Goal: Task Accomplishment & Management: Manage account settings

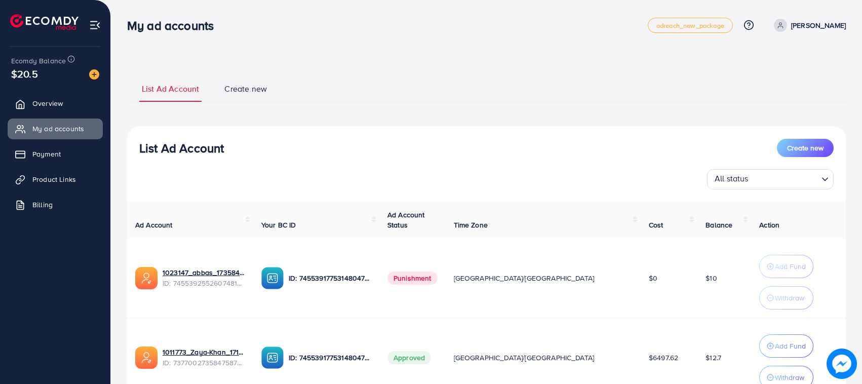
scroll to position [87, 0]
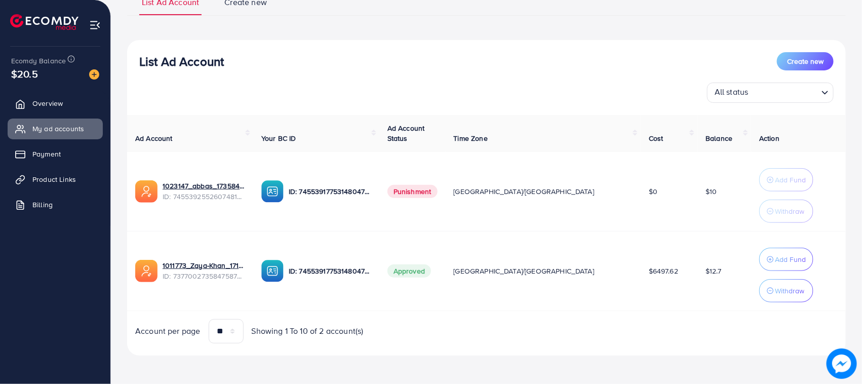
click at [72, 117] on ul "Overview My ad accounts Payment Product Links Billing" at bounding box center [55, 157] width 110 height 136
click at [61, 113] on link "Overview" at bounding box center [55, 103] width 95 height 20
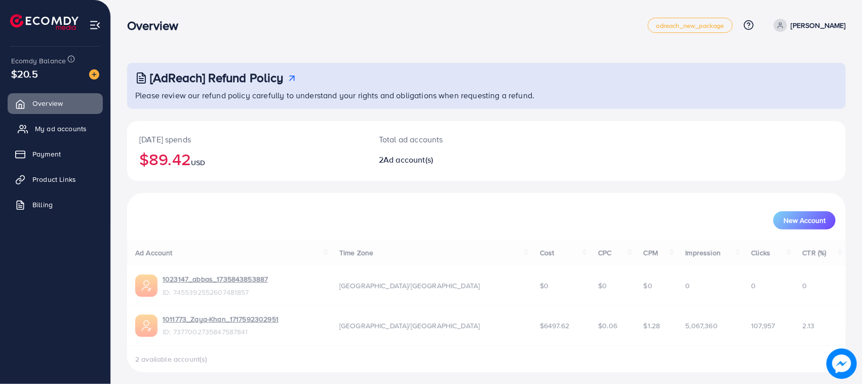
click at [47, 136] on link "My ad accounts" at bounding box center [55, 129] width 95 height 20
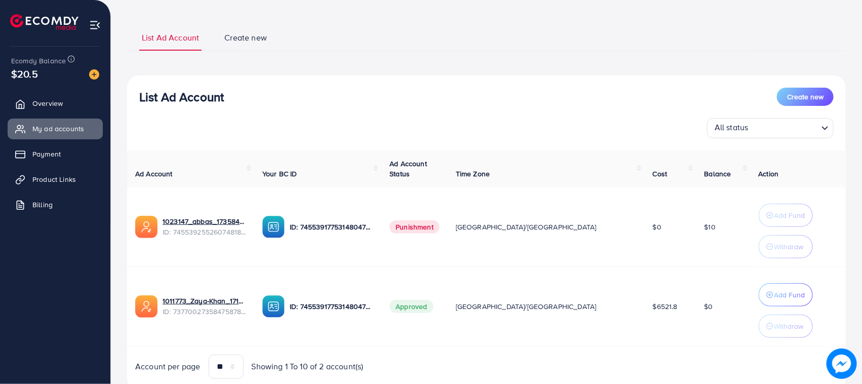
scroll to position [87, 0]
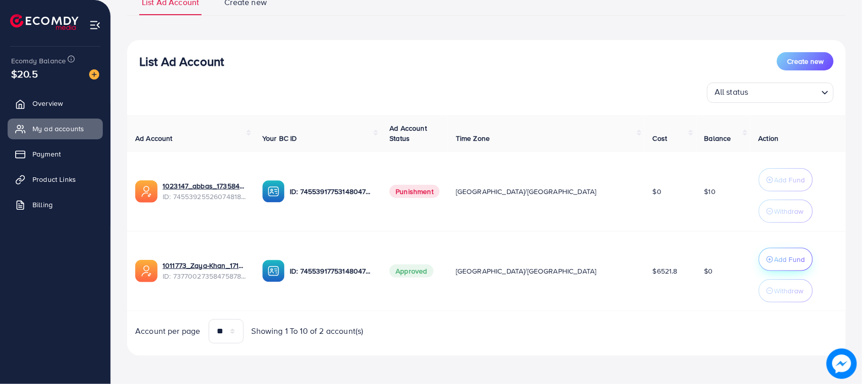
click at [767, 265] on div "Add Fund" at bounding box center [786, 259] width 39 height 12
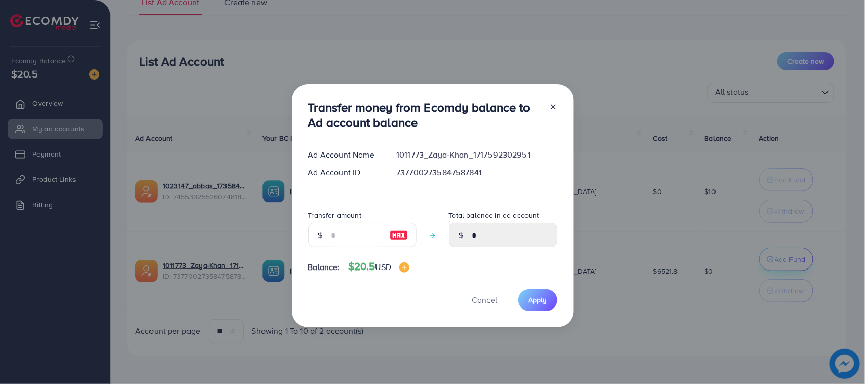
click at [755, 263] on div "Transfer money from Ecomdy balance to Ad account balance Ad Account Name 101177…" at bounding box center [432, 192] width 865 height 384
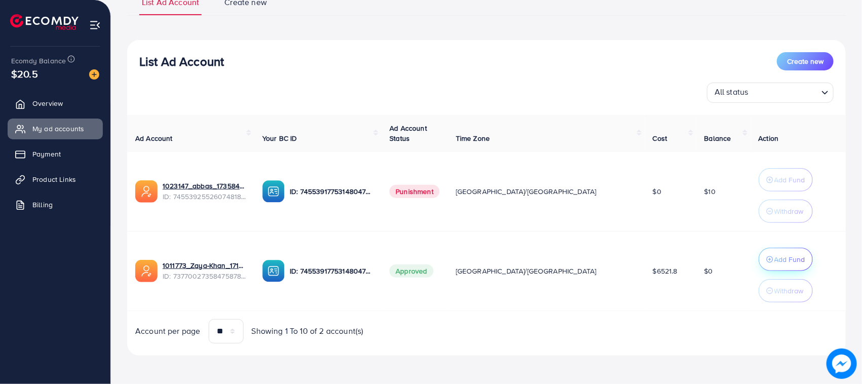
drag, startPoint x: 746, startPoint y: 256, endPoint x: 753, endPoint y: 257, distance: 7.1
click at [753, 257] on tr "1011773_Zaya-Khan_1717592302951 ID: 7377002735847587841 ID: 7455391775314804752…" at bounding box center [486, 271] width 719 height 80
click at [775, 257] on p "Add Fund" at bounding box center [790, 259] width 31 height 12
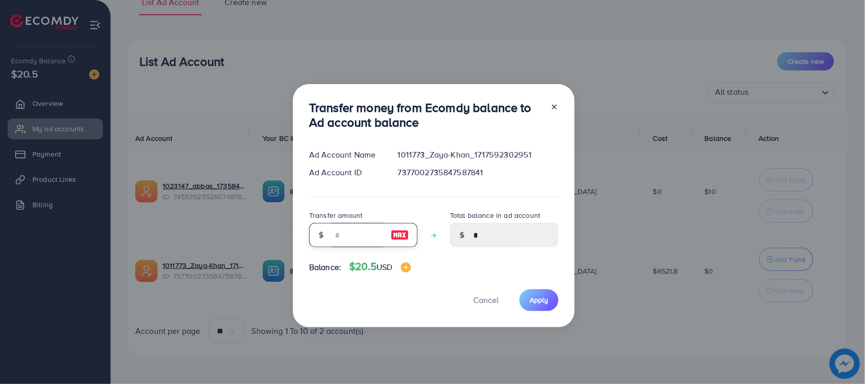
click at [351, 232] on input "number" at bounding box center [357, 235] width 51 height 24
type input "*"
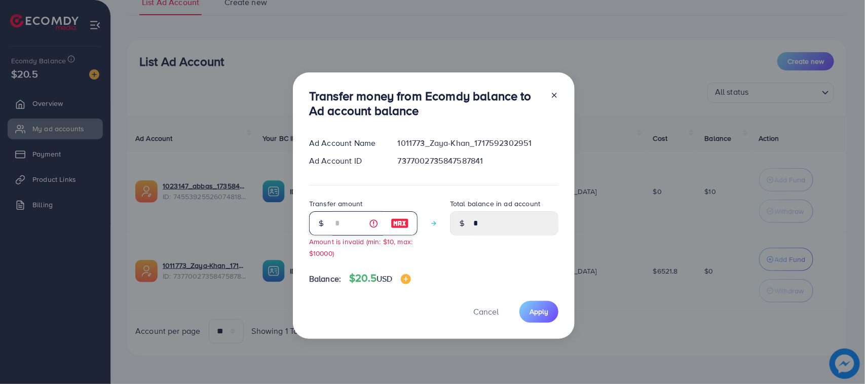
type input "****"
type input "**"
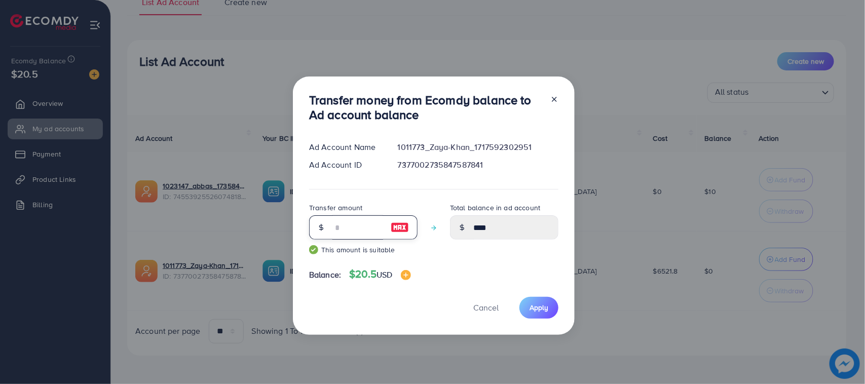
type input "*****"
type input "**"
click at [548, 322] on div "Transfer money from Ecomdy balance to Ad account balance Ad Account Name 101177…" at bounding box center [434, 206] width 282 height 258
click at [535, 295] on div "Transfer money from Ecomdy balance to Ad account balance Ad Account Name 101177…" at bounding box center [434, 206] width 282 height 258
click at [520, 303] on button "Apply" at bounding box center [538, 308] width 39 height 22
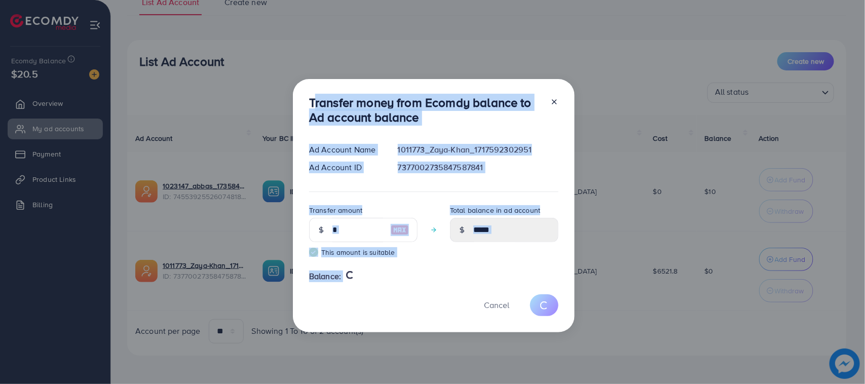
drag, startPoint x: 305, startPoint y: 107, endPoint x: 421, endPoint y: 333, distance: 254.5
click at [421, 333] on div "Transfer money from Ecomdy balance to Ad account balance Ad Account Name 101177…" at bounding box center [432, 192] width 865 height 384
click at [369, 299] on div "Cancel" at bounding box center [433, 305] width 249 height 22
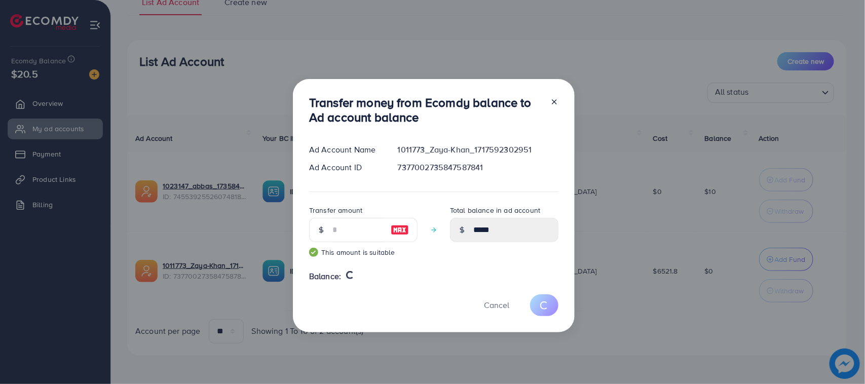
type input "*"
